Goal: Navigation & Orientation: Find specific page/section

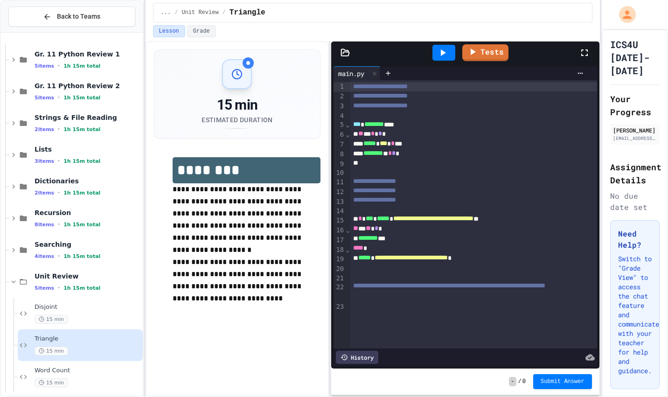
scroll to position [131, 0]
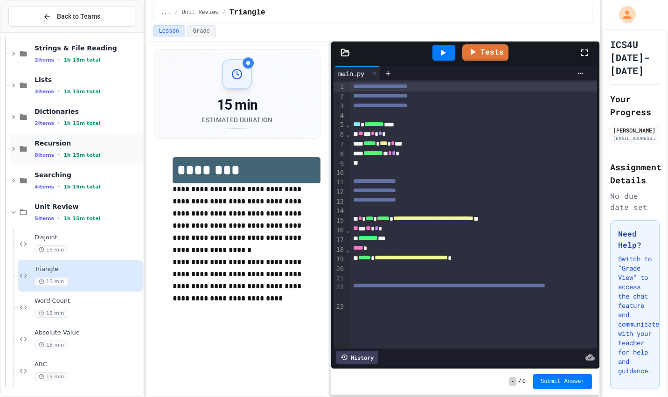
click at [15, 149] on icon at bounding box center [13, 149] width 8 height 8
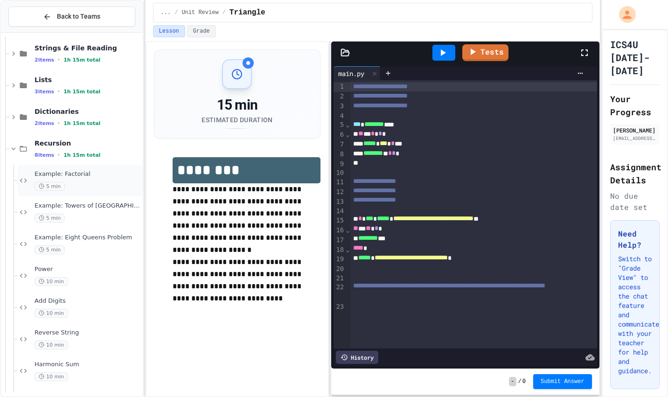
click at [83, 191] on div "Example: Factorial 5 min" at bounding box center [80, 181] width 125 height 32
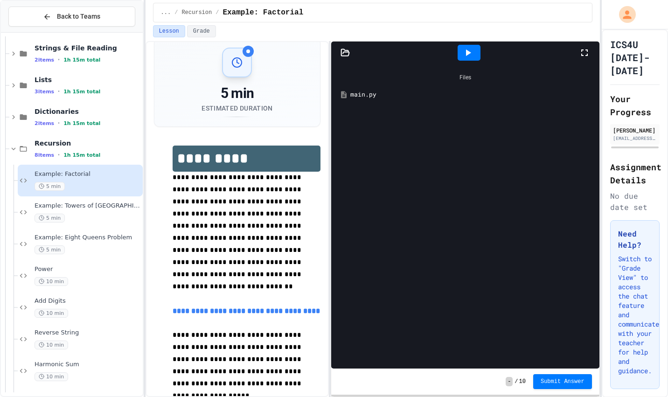
scroll to position [14, 0]
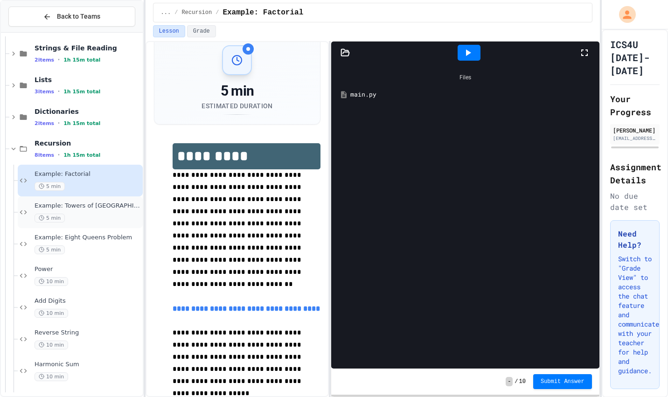
click at [60, 215] on span "5 min" at bounding box center [50, 218] width 30 height 9
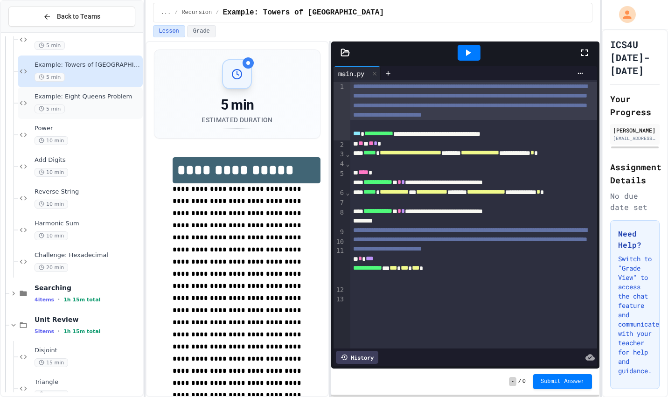
scroll to position [272, 0]
click at [74, 263] on div "20 min" at bounding box center [88, 267] width 106 height 9
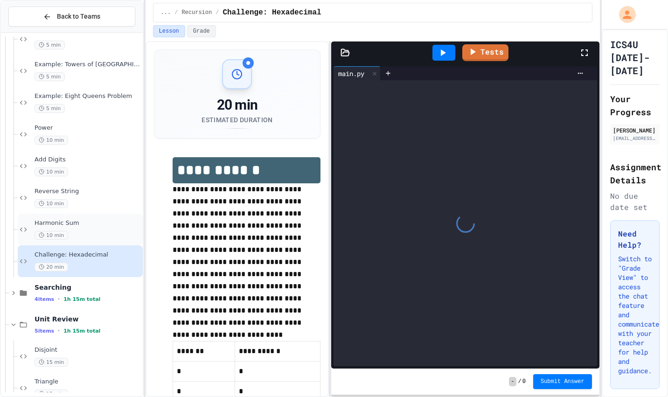
click at [84, 216] on div "Harmonic Sum 10 min" at bounding box center [80, 230] width 125 height 32
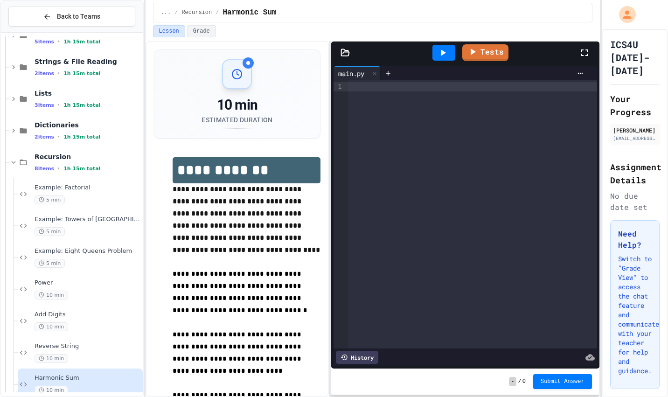
scroll to position [98, 0]
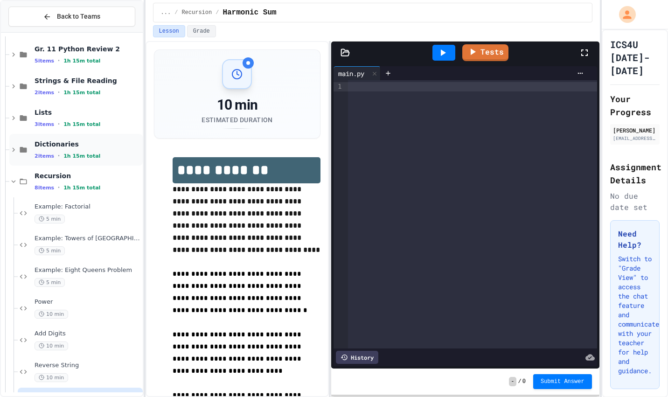
click at [11, 147] on icon at bounding box center [13, 150] width 8 height 8
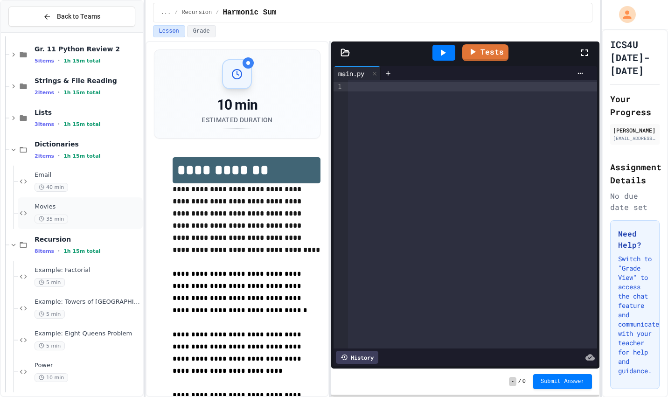
click at [76, 206] on span "Movies" at bounding box center [88, 207] width 106 height 8
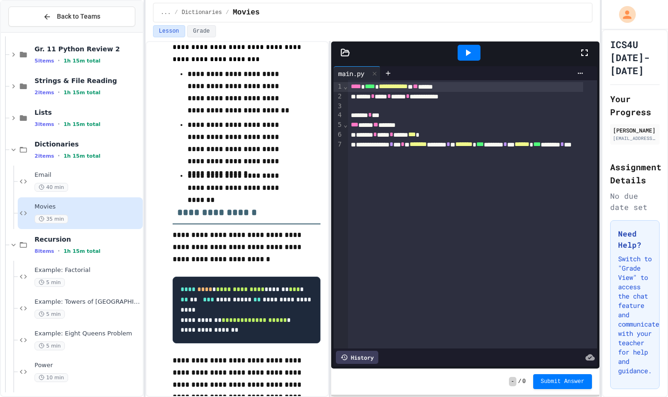
scroll to position [337, 0]
